Goal: Information Seeking & Learning: Learn about a topic

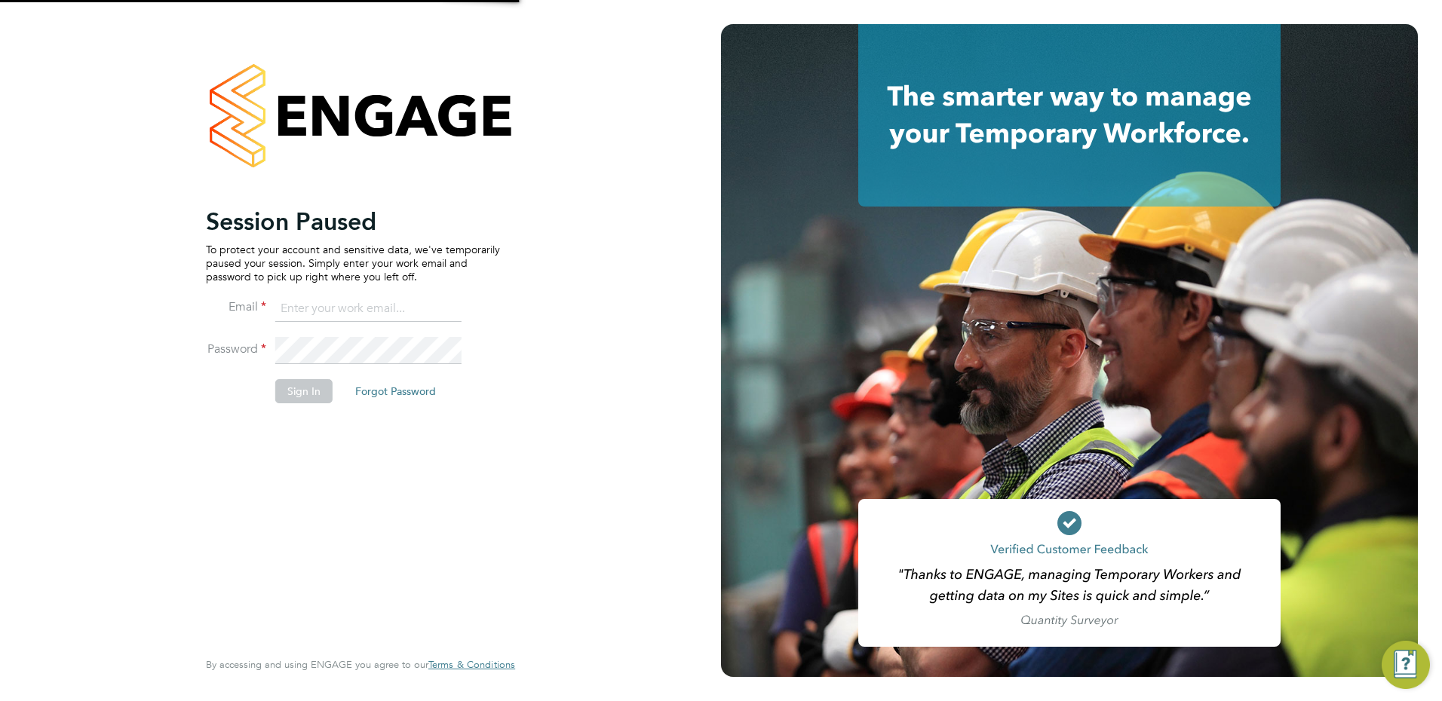
type input "[PERSON_NAME][EMAIL_ADDRESS][PERSON_NAME][DOMAIN_NAME]"
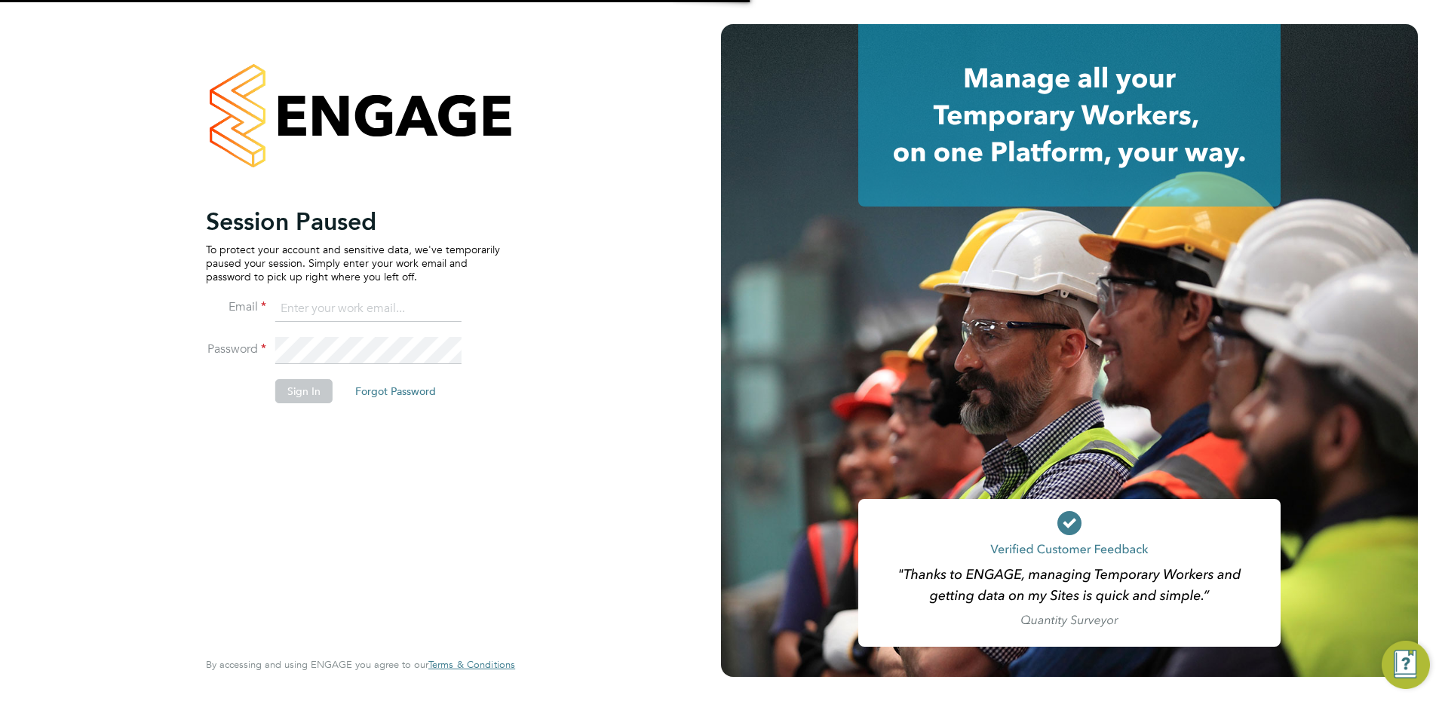
type input "[PERSON_NAME][EMAIL_ADDRESS][PERSON_NAME][DOMAIN_NAME]"
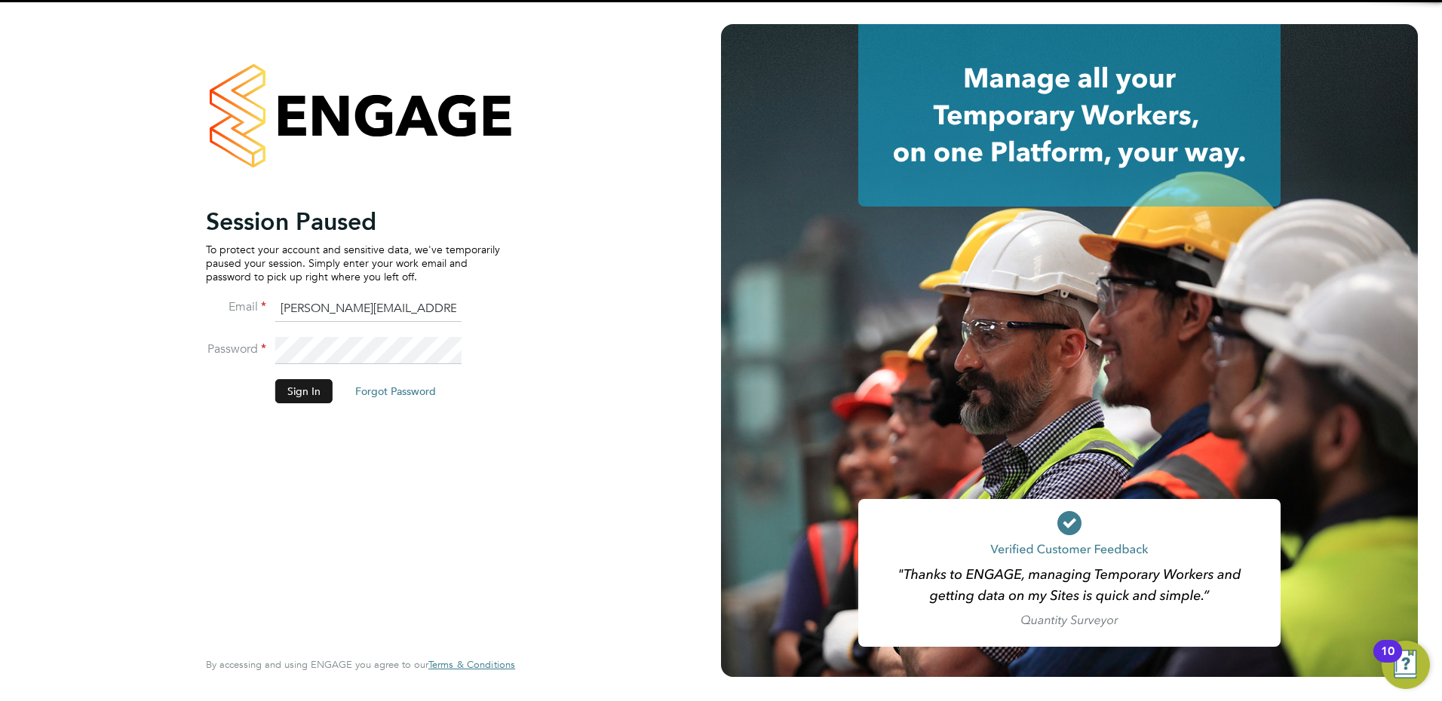
click at [311, 394] on button "Sign In" at bounding box center [303, 391] width 57 height 24
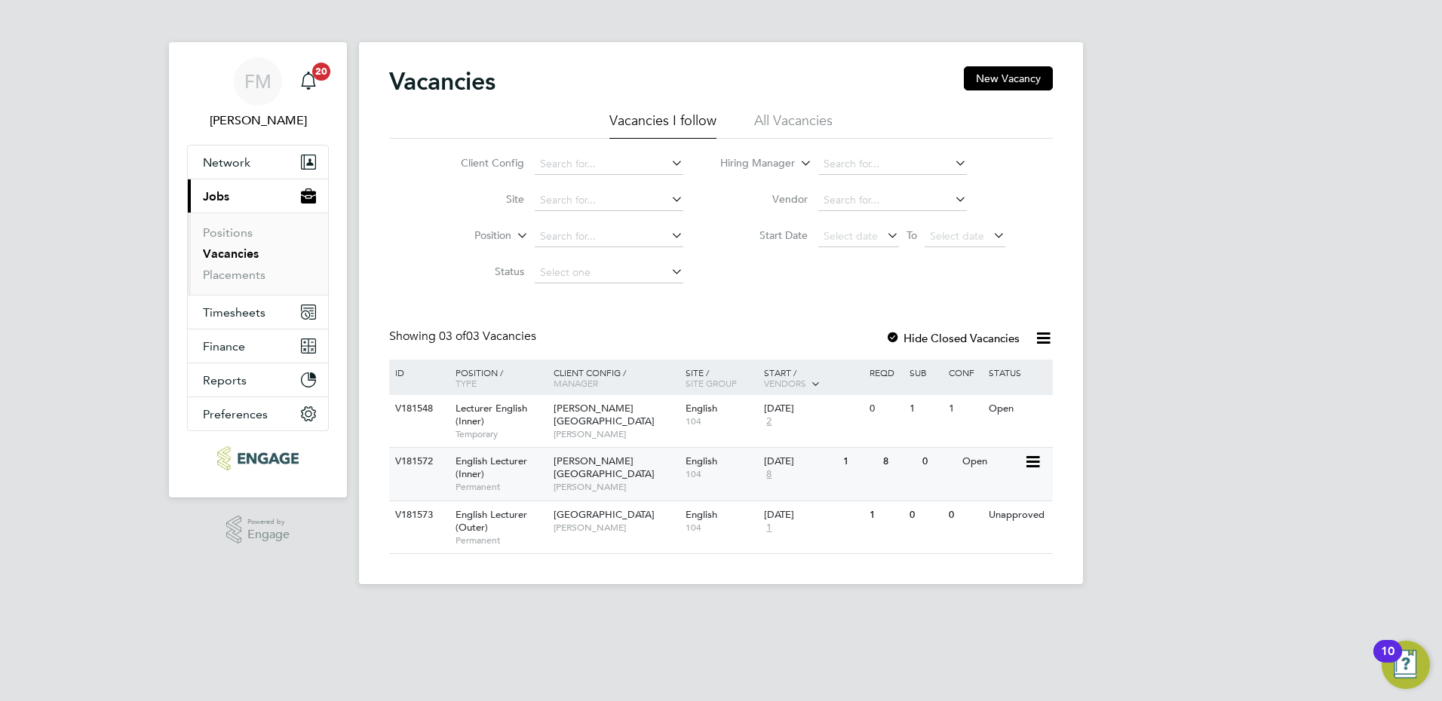
click at [894, 483] on div "V181572 English Lecturer (Inner) Permanent Hackney Campus Fiona Matthews Englis…" at bounding box center [721, 473] width 664 height 53
click at [937, 474] on div "0" at bounding box center [938, 462] width 39 height 28
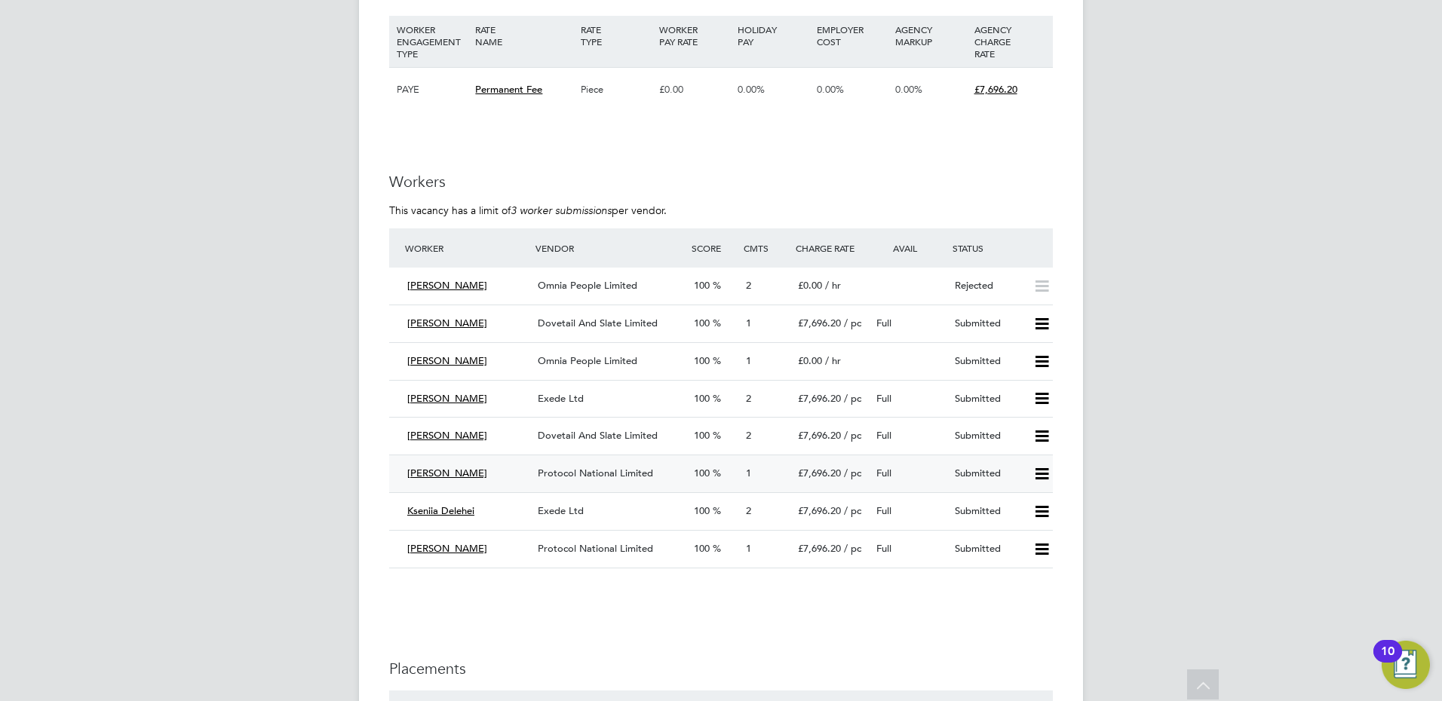
click at [621, 480] on div "Protocol National Limited" at bounding box center [610, 474] width 156 height 25
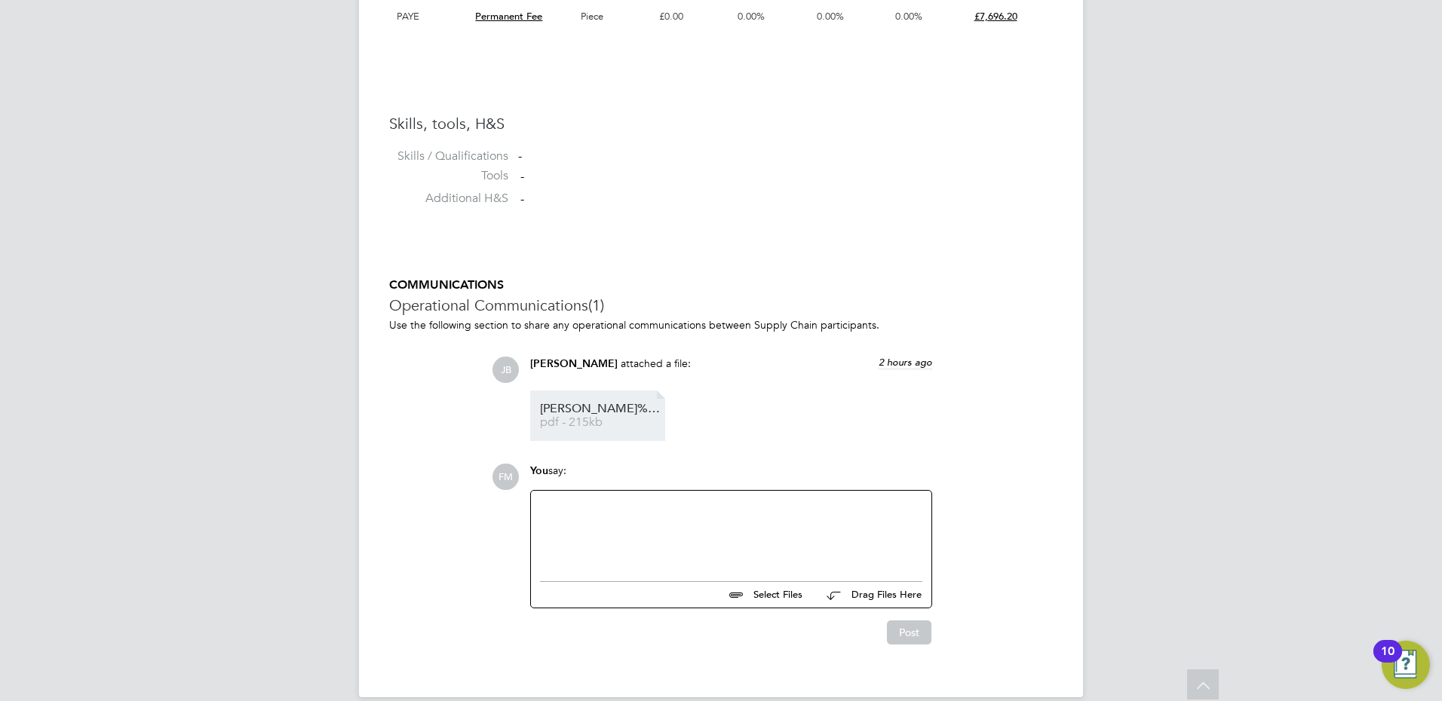
click at [583, 414] on span "Julie%20Bates%20CV%20Autumn%202025" at bounding box center [600, 408] width 121 height 11
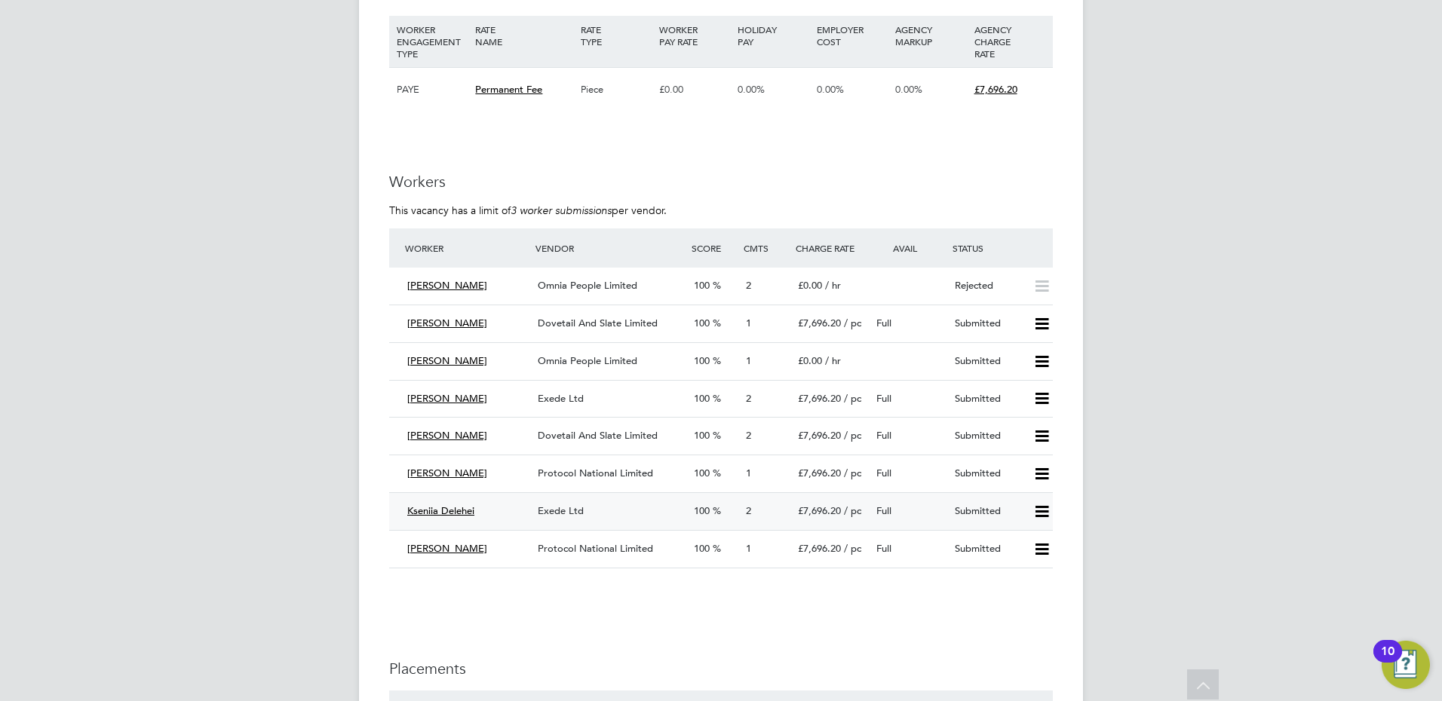
click at [608, 516] on div "Exede Ltd" at bounding box center [610, 511] width 156 height 25
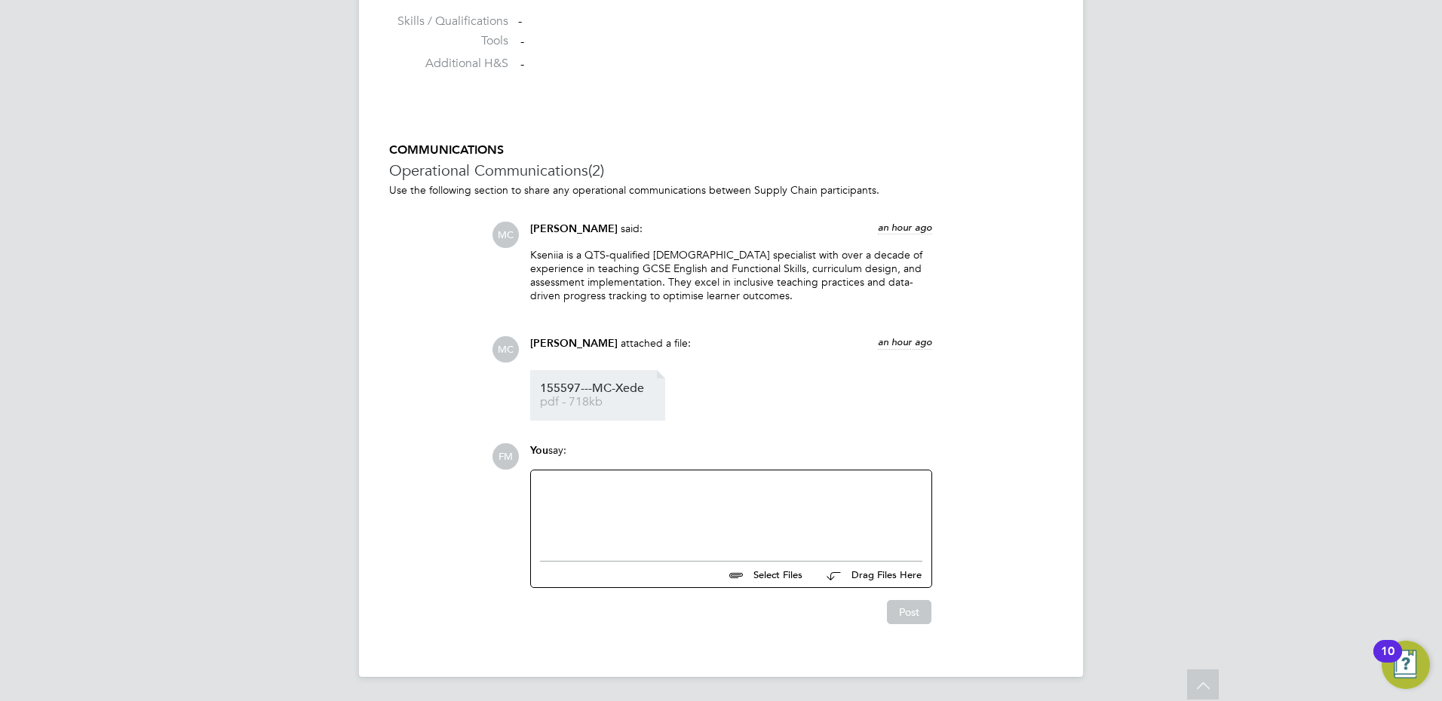
click at [602, 384] on span "155597---MC-Xede" at bounding box center [600, 388] width 121 height 11
